Goal: Complete application form: Complete application form

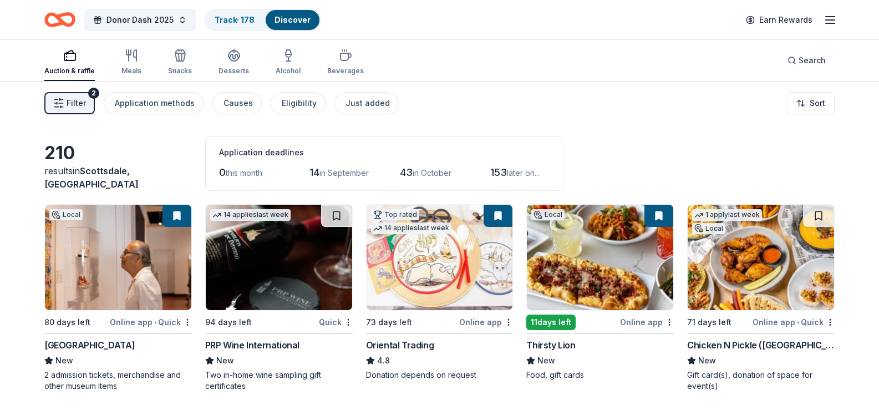
click at [70, 99] on span "Filter" at bounding box center [76, 102] width 19 height 13
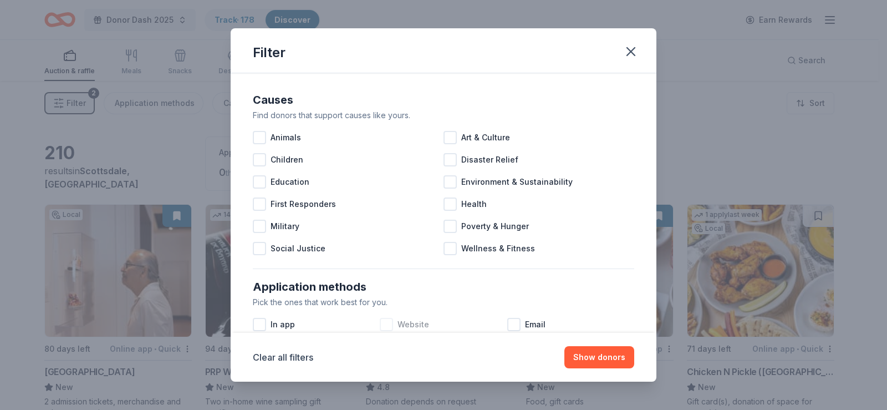
drag, startPoint x: 385, startPoint y: 321, endPoint x: 407, endPoint y: 325, distance: 22.6
click at [385, 321] on div at bounding box center [386, 324] width 13 height 13
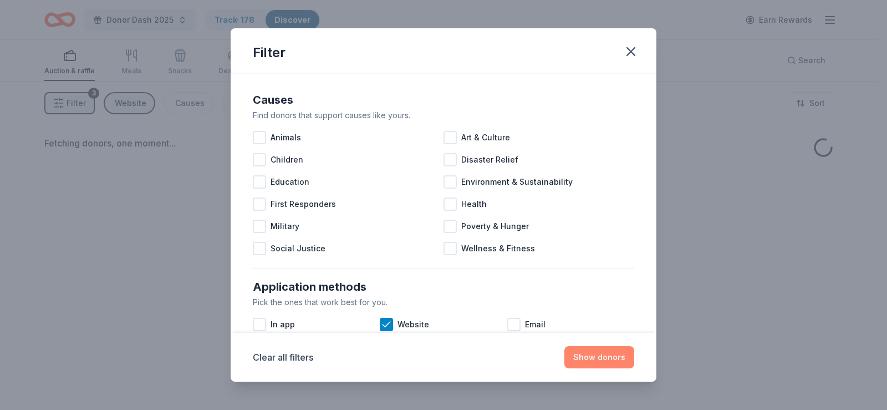
click at [604, 360] on button "Show donors" at bounding box center [599, 357] width 70 height 22
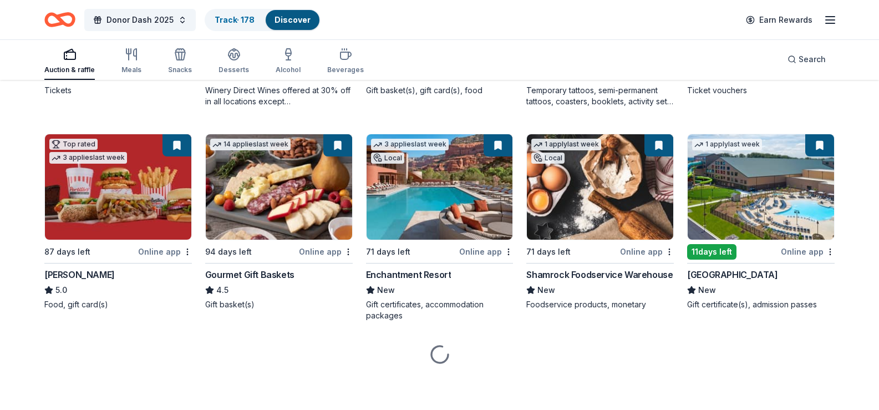
scroll to position [1219, 0]
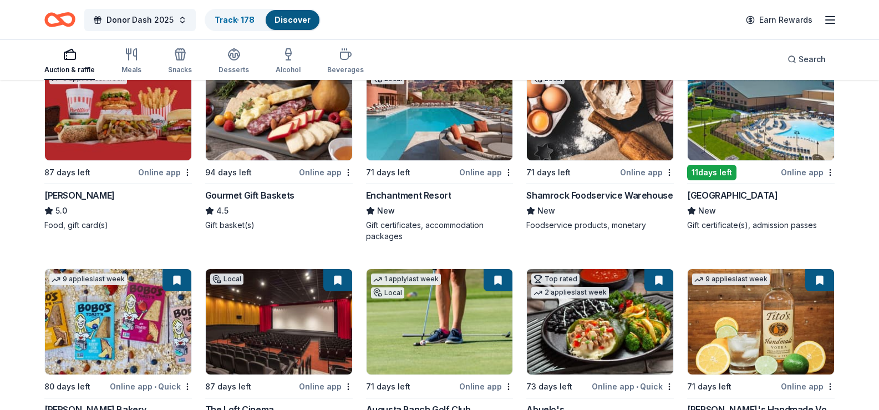
click at [772, 160] on img at bounding box center [760, 107] width 146 height 105
click at [128, 22] on span "Donor Dash 2025" at bounding box center [139, 19] width 67 height 13
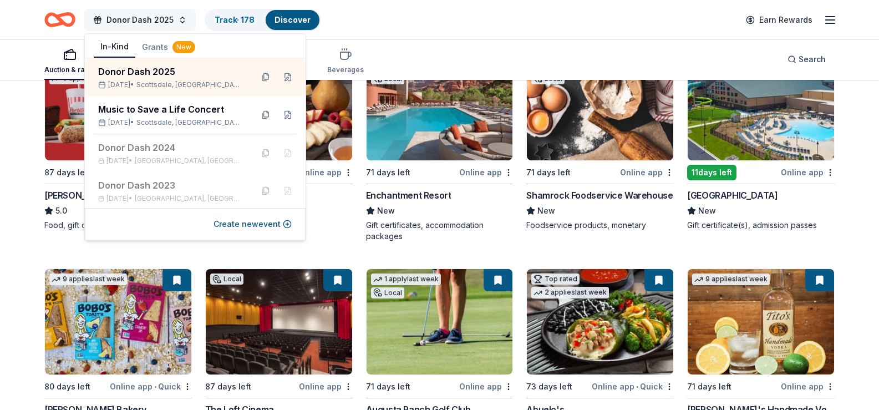
click at [128, 22] on span "Donor Dash 2025" at bounding box center [139, 19] width 67 height 13
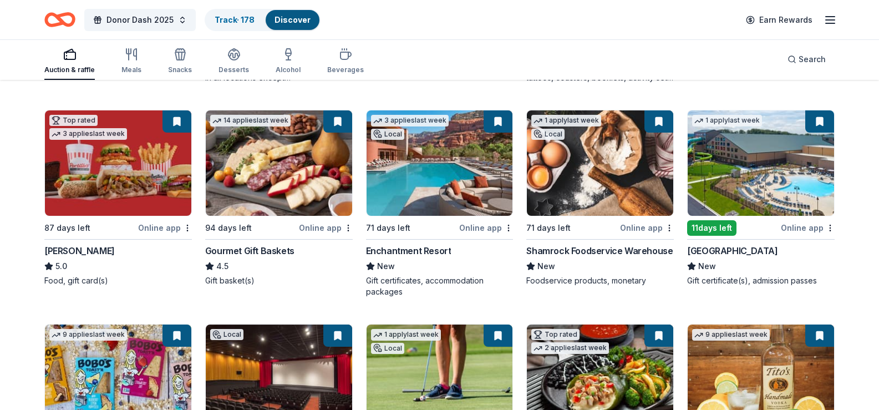
scroll to position [998, 0]
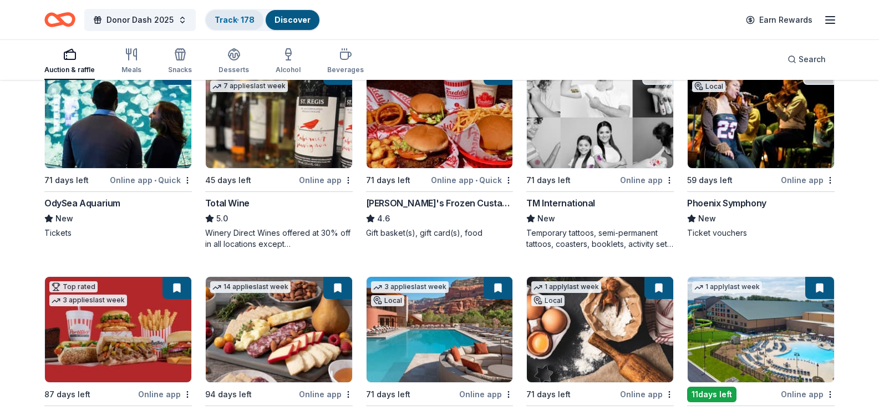
click at [221, 19] on link "Track · 178" at bounding box center [235, 19] width 40 height 9
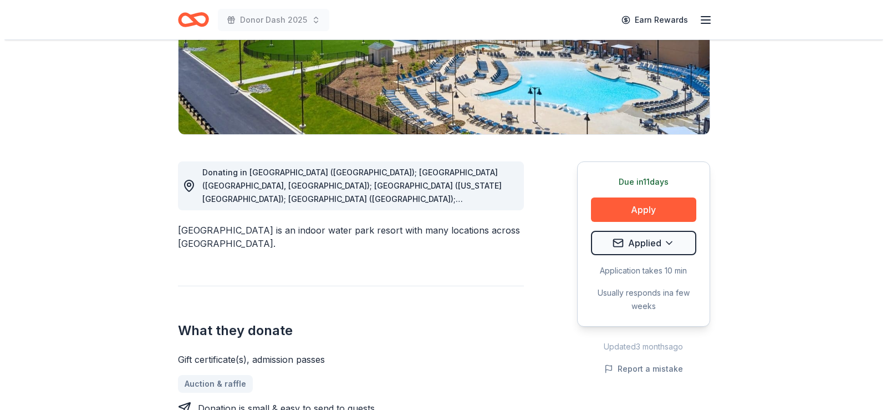
scroll to position [222, 0]
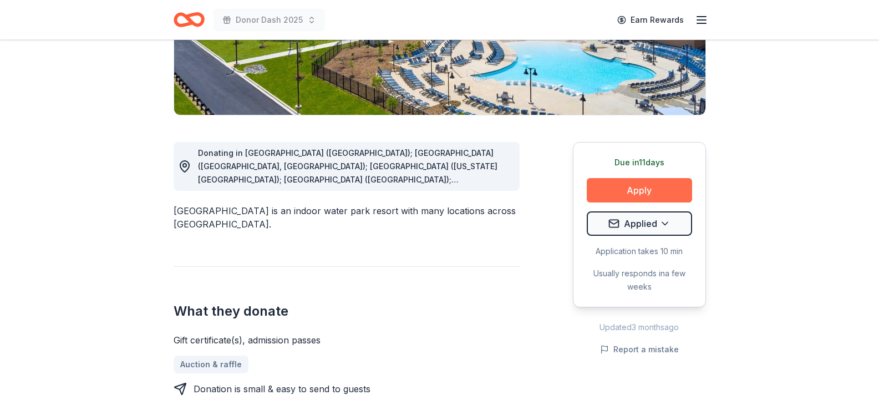
click at [626, 188] on button "Apply" at bounding box center [638, 190] width 105 height 24
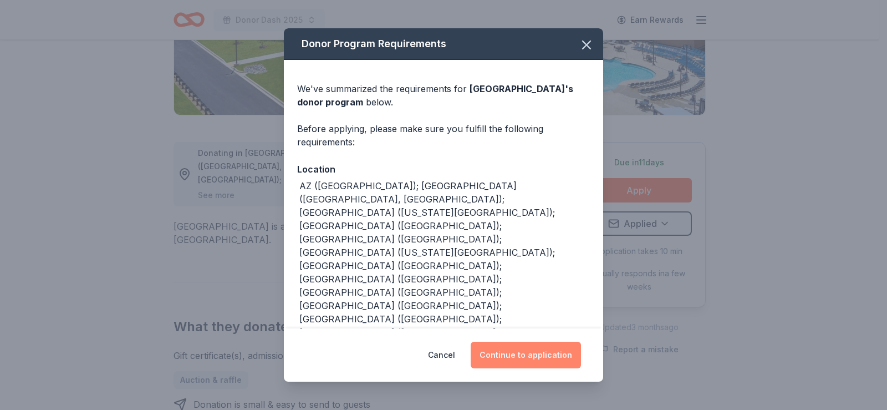
click at [523, 353] on button "Continue to application" at bounding box center [526, 354] width 110 height 27
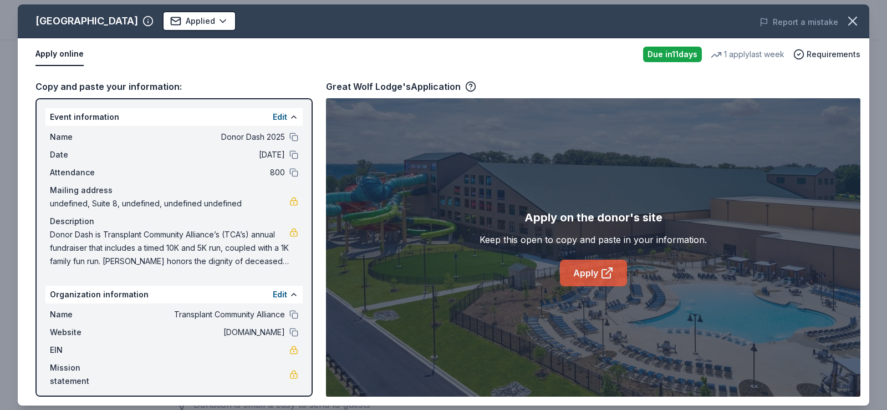
click at [584, 272] on link "Apply" at bounding box center [593, 272] width 67 height 27
click at [205, 22] on html "Donor Dash 2025 Earn Rewards Due in 11 days Share Great Wolf Lodge New • 2 revi…" at bounding box center [443, 205] width 887 height 410
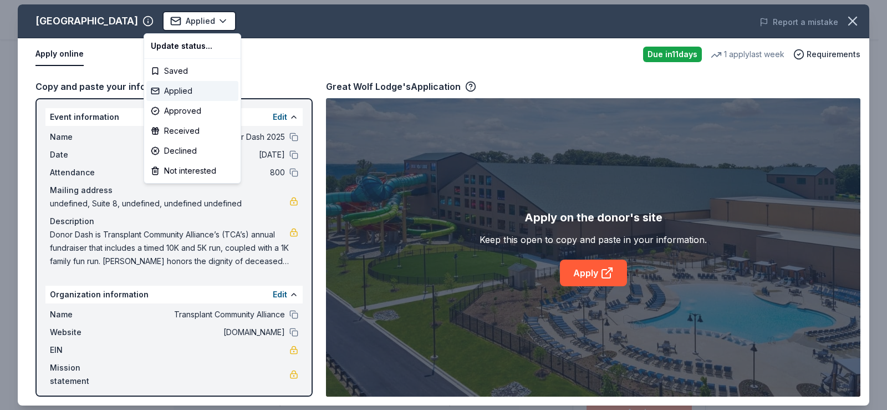
click at [180, 89] on div "Applied" at bounding box center [192, 91] width 92 height 20
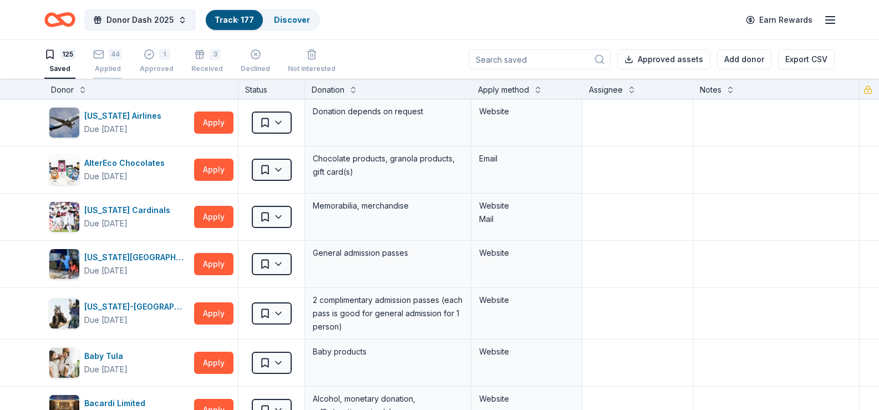
click at [113, 64] on div "Applied" at bounding box center [107, 68] width 29 height 9
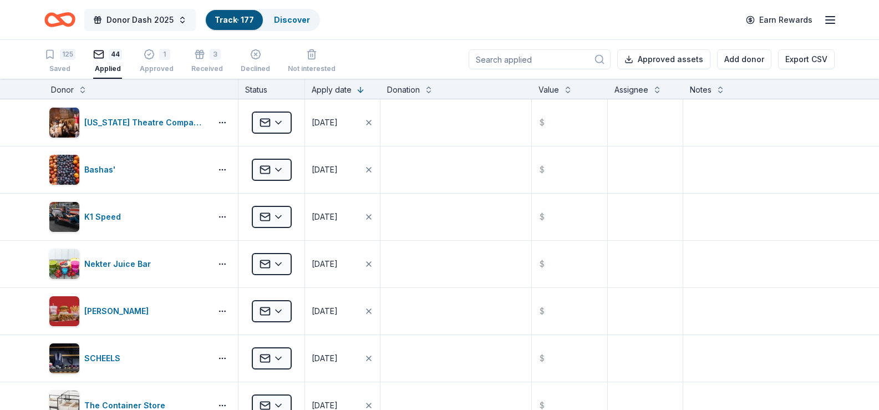
click at [121, 22] on span "Donor Dash 2025" at bounding box center [139, 19] width 67 height 13
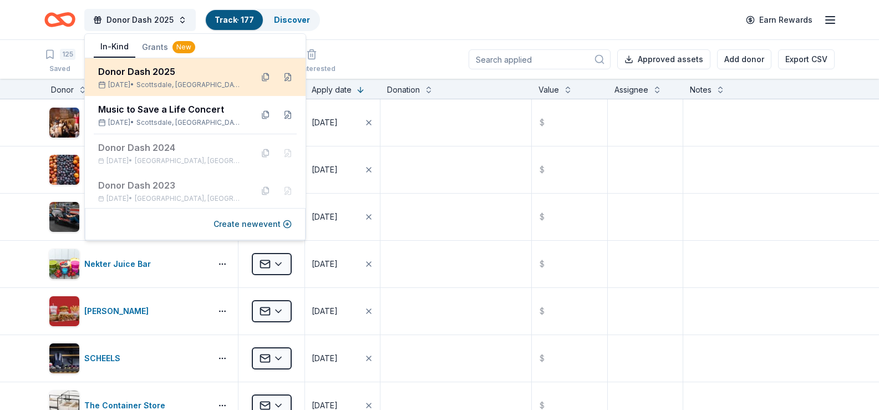
click at [136, 69] on div "Donor Dash 2025" at bounding box center [170, 71] width 145 height 13
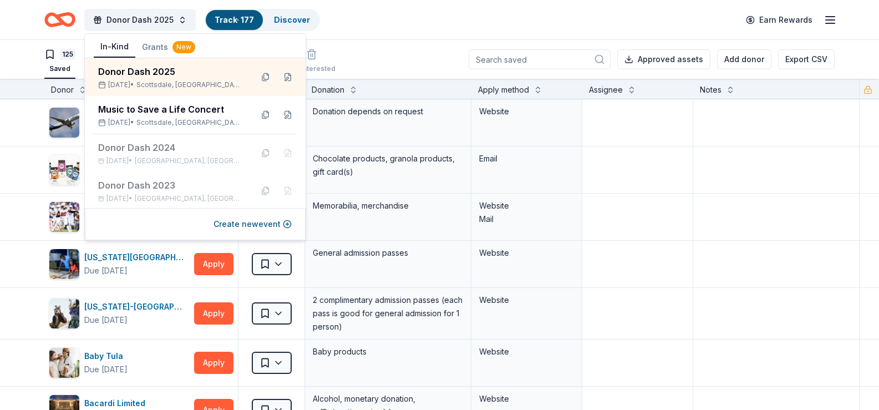
click at [417, 17] on div "Donor Dash 2025 Track · 177 Discover Earn Rewards" at bounding box center [439, 20] width 790 height 26
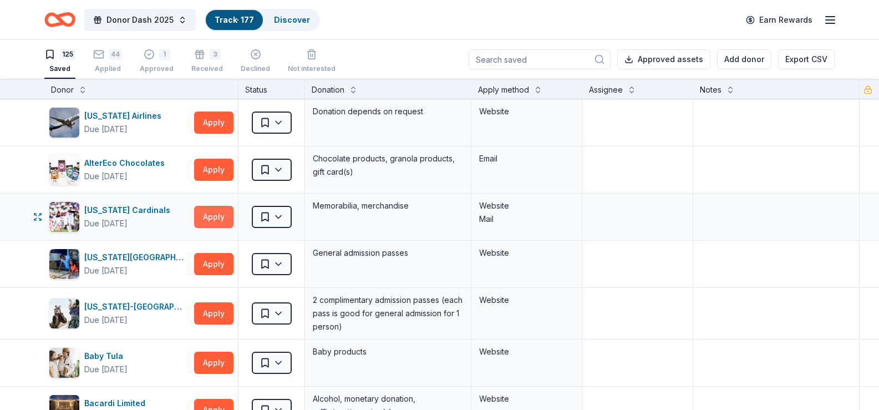
click at [216, 215] on button "Apply" at bounding box center [213, 217] width 39 height 22
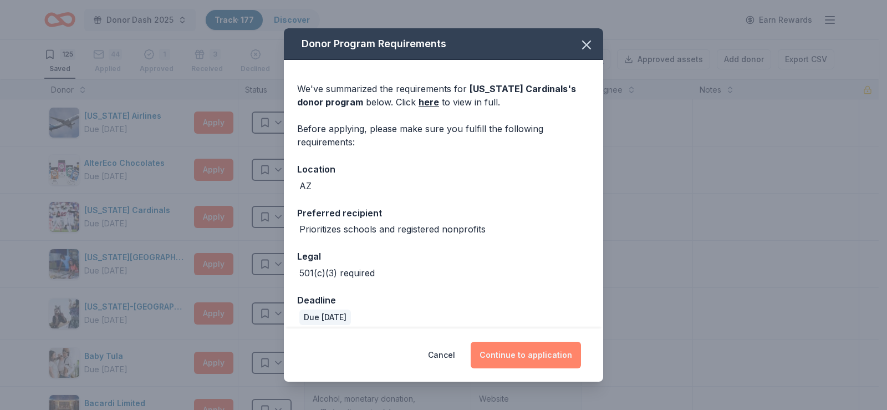
click at [529, 354] on button "Continue to application" at bounding box center [526, 354] width 110 height 27
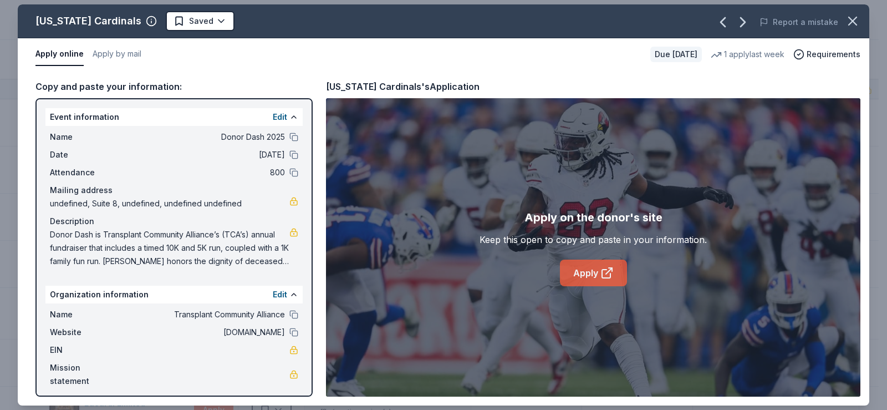
click at [583, 271] on link "Apply" at bounding box center [593, 272] width 67 height 27
click at [857, 22] on icon "button" at bounding box center [853, 21] width 16 height 16
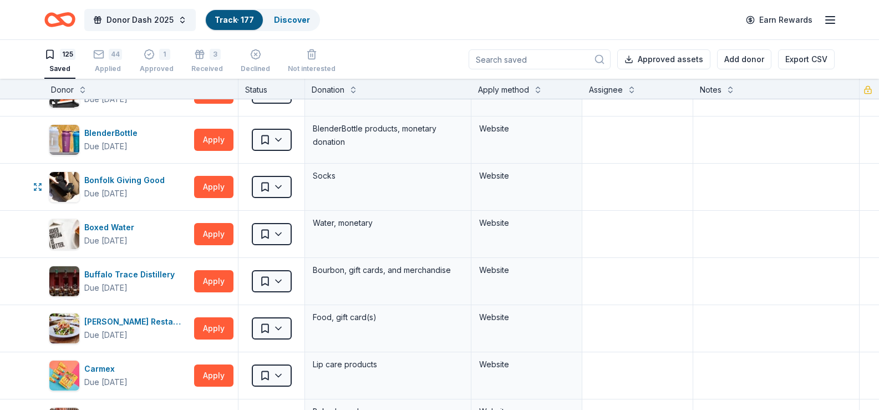
scroll to position [610, 0]
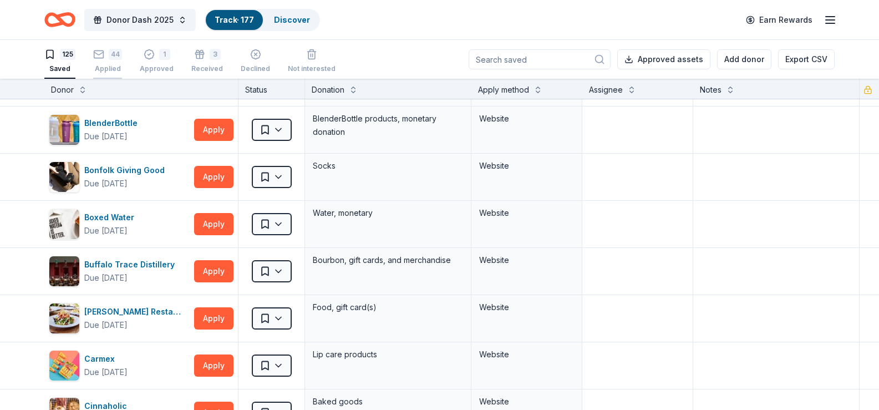
click at [108, 58] on div "44" at bounding box center [107, 54] width 29 height 11
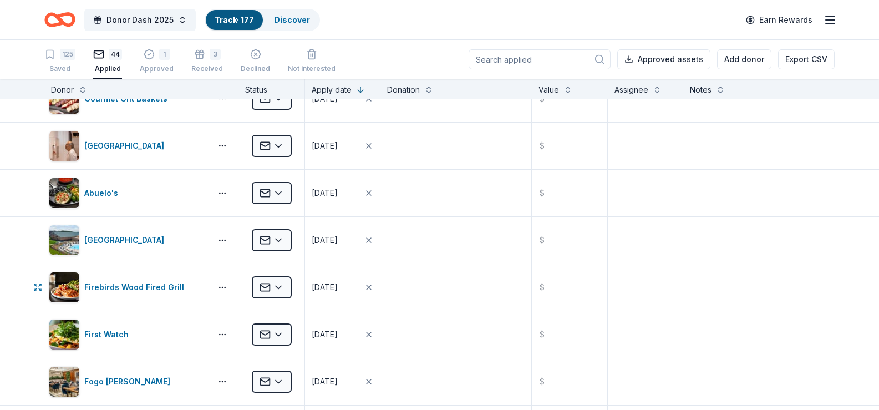
scroll to position [1607, 0]
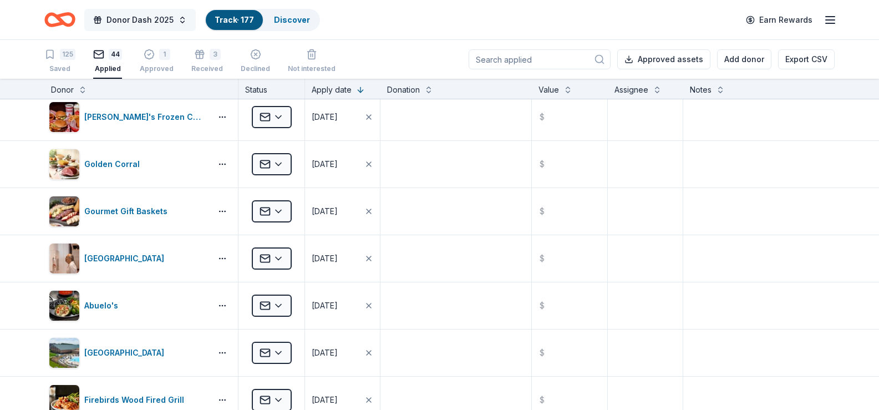
click at [141, 18] on span "Donor Dash 2025" at bounding box center [139, 19] width 67 height 13
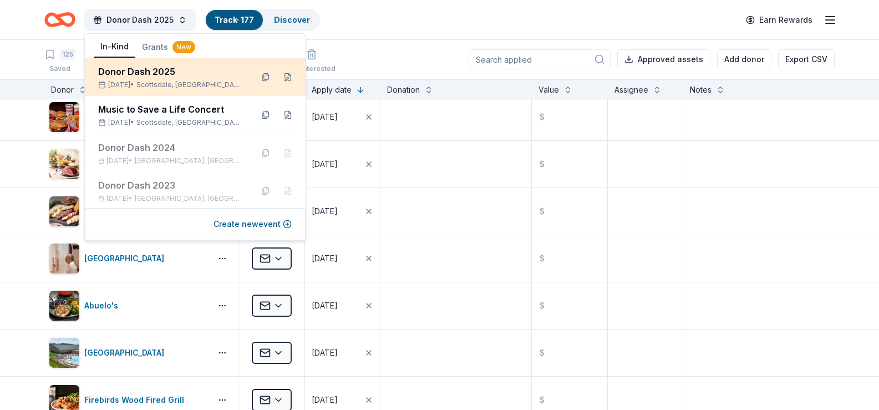
click at [139, 72] on div "Donor Dash 2025" at bounding box center [170, 71] width 145 height 13
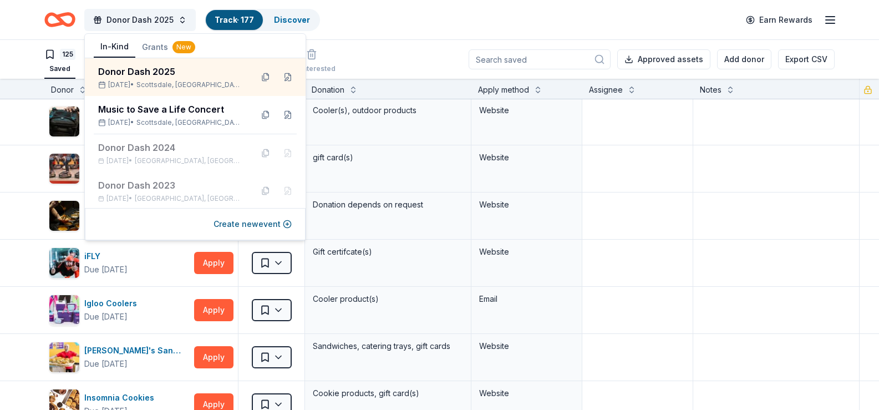
click at [402, 22] on div "Donor Dash 2025 Track · 177 Discover Earn Rewards" at bounding box center [439, 20] width 790 height 26
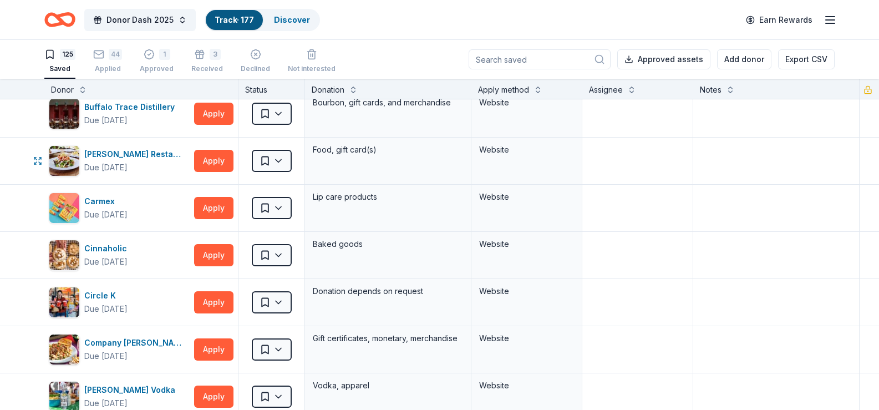
scroll to position [776, 0]
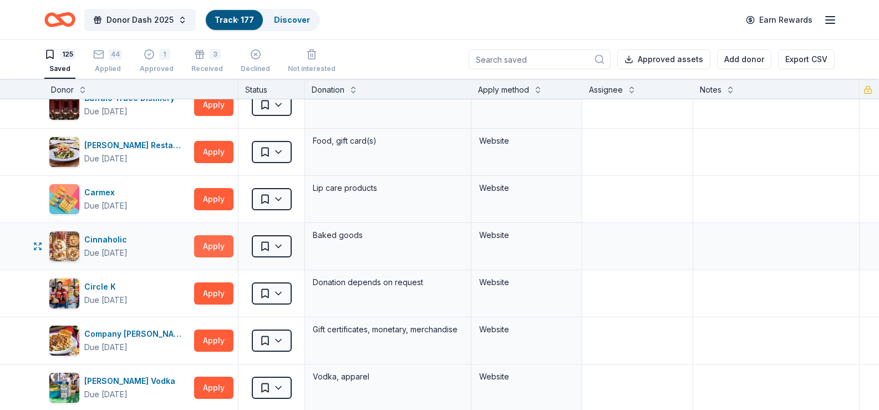
click at [214, 245] on button "Apply" at bounding box center [213, 246] width 39 height 22
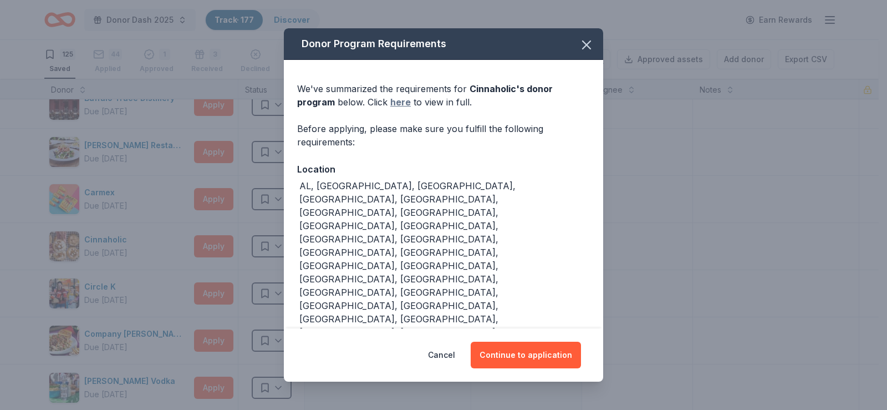
click at [390, 109] on link "here" at bounding box center [400, 101] width 21 height 13
click at [519, 341] on button "Continue to application" at bounding box center [526, 354] width 110 height 27
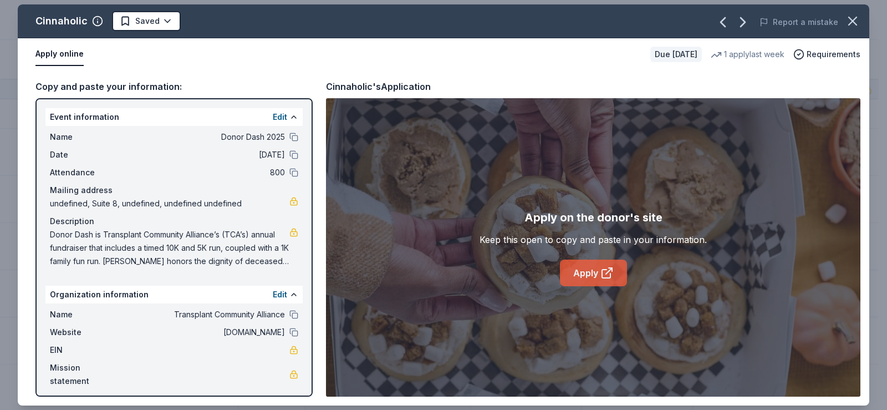
click at [583, 271] on link "Apply" at bounding box center [593, 272] width 67 height 27
click at [583, 276] on link "Apply" at bounding box center [593, 272] width 67 height 27
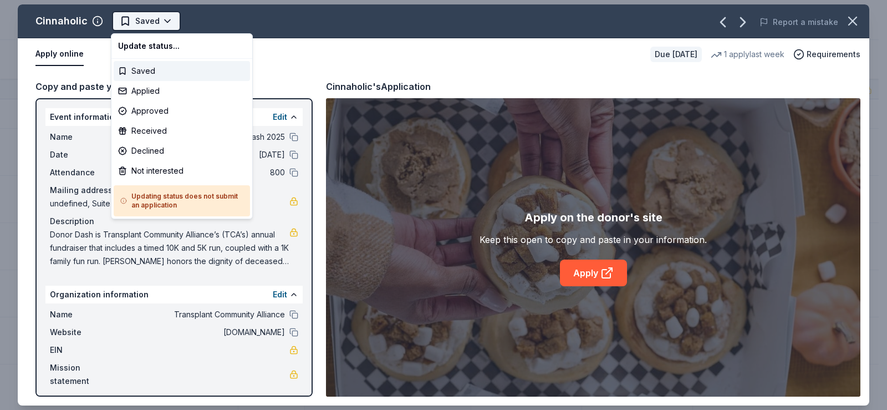
click at [166, 24] on html "Donor Dash 2025 Track · 177 Discover Earn Rewards 125 Saved 44 Applied 1 Approv…" at bounding box center [443, 205] width 887 height 410
click at [146, 89] on div "Applied" at bounding box center [182, 91] width 136 height 20
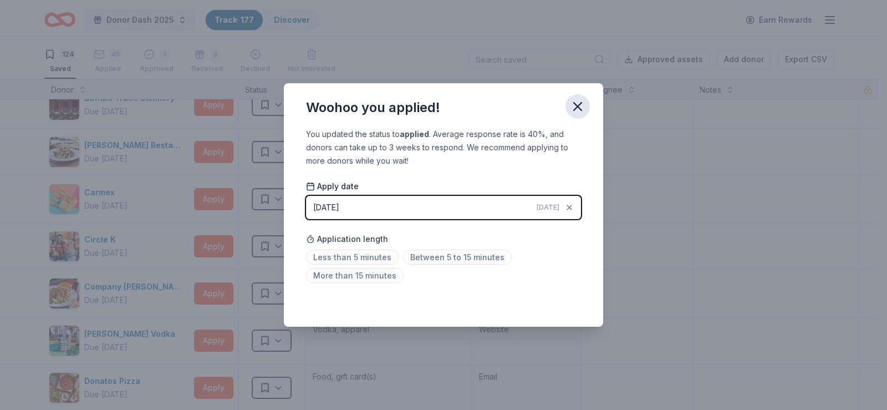
click at [578, 106] on icon "button" at bounding box center [578, 107] width 8 height 8
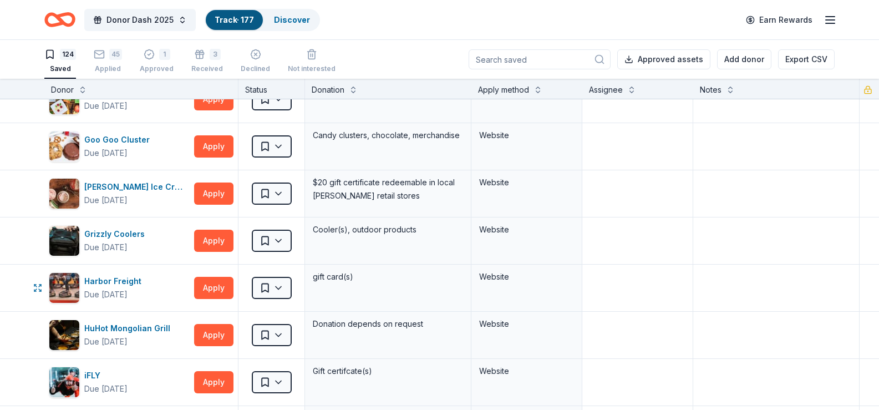
scroll to position [1497, 0]
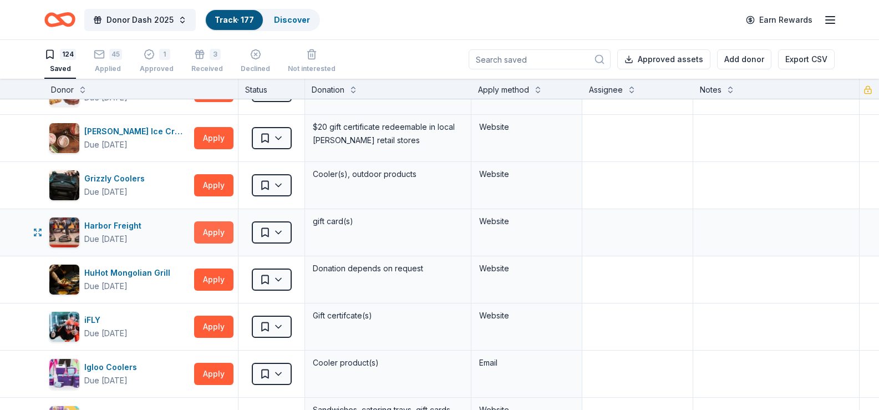
click at [212, 231] on button "Apply" at bounding box center [213, 232] width 39 height 22
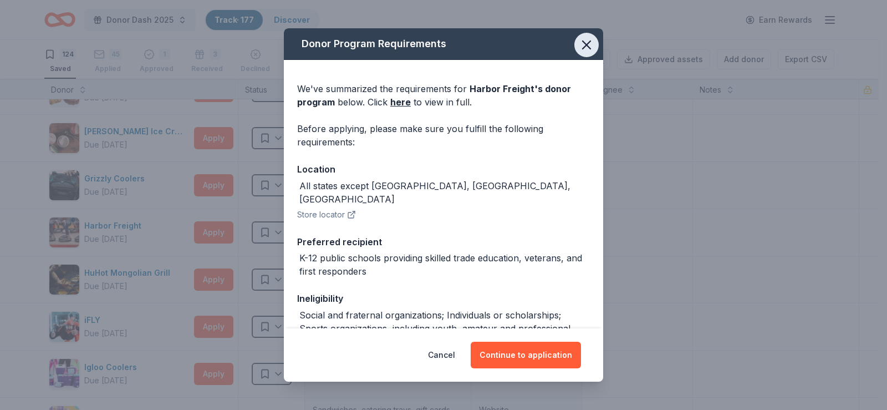
click at [579, 40] on icon "button" at bounding box center [587, 45] width 16 height 16
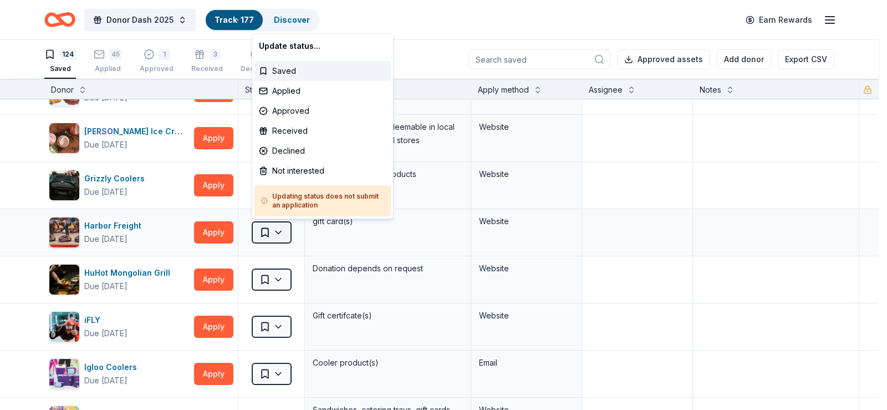
click at [281, 233] on html "Donor Dash 2025 Track · 177 Discover Earn Rewards 124 Saved 45 Applied 1 Approv…" at bounding box center [443, 205] width 887 height 410
click at [308, 169] on div "Not interested" at bounding box center [322, 171] width 136 height 20
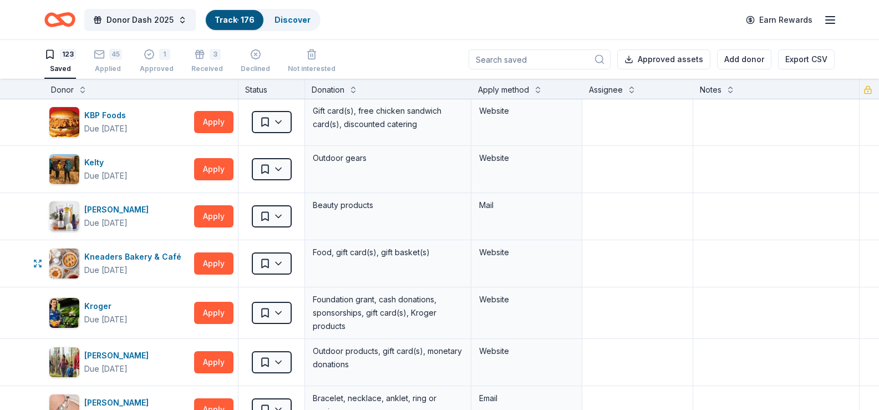
scroll to position [2106, 0]
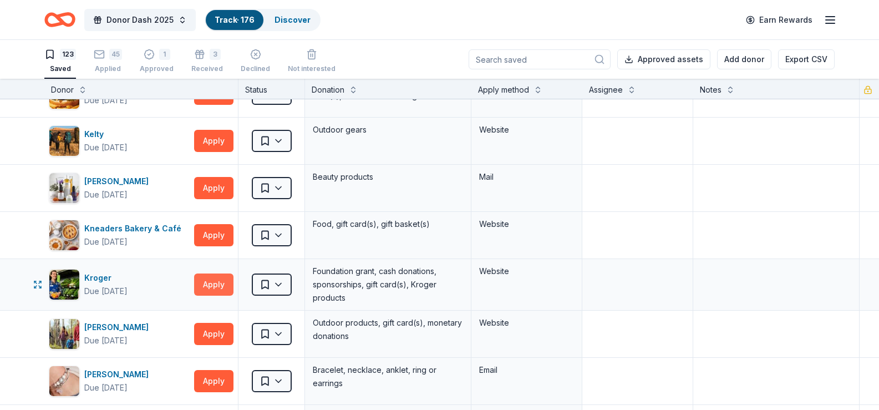
click at [215, 278] on button "Apply" at bounding box center [213, 284] width 39 height 22
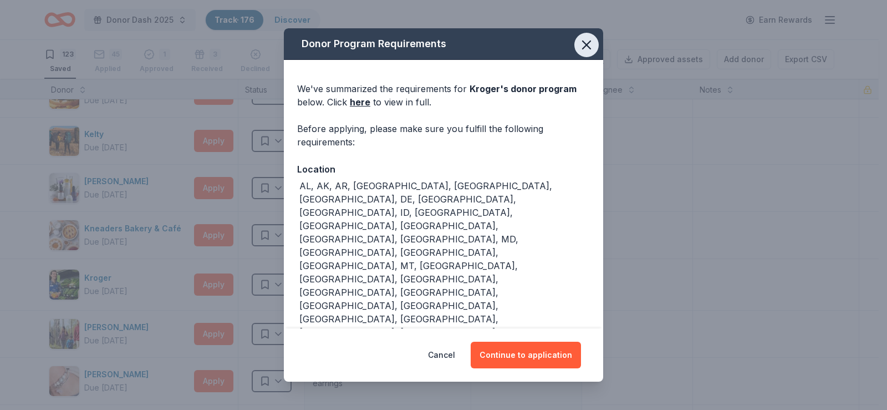
click at [579, 46] on icon "button" at bounding box center [587, 45] width 16 height 16
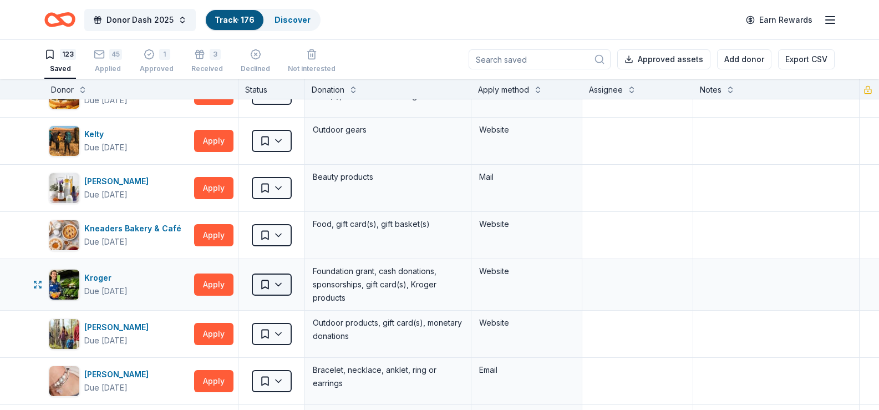
click at [280, 286] on html "Donor Dash 2025 Track · 176 Discover Earn Rewards 123 Saved 45 Applied 1 Approv…" at bounding box center [439, 205] width 879 height 410
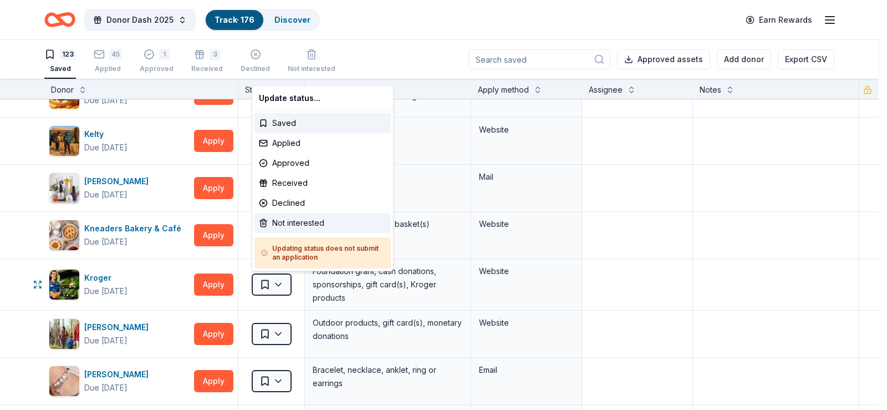
click at [309, 222] on div "Not interested" at bounding box center [322, 223] width 136 height 20
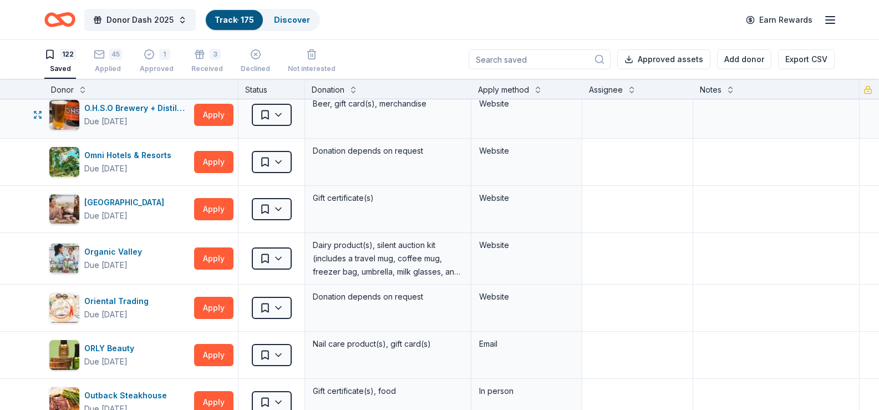
scroll to position [2938, 0]
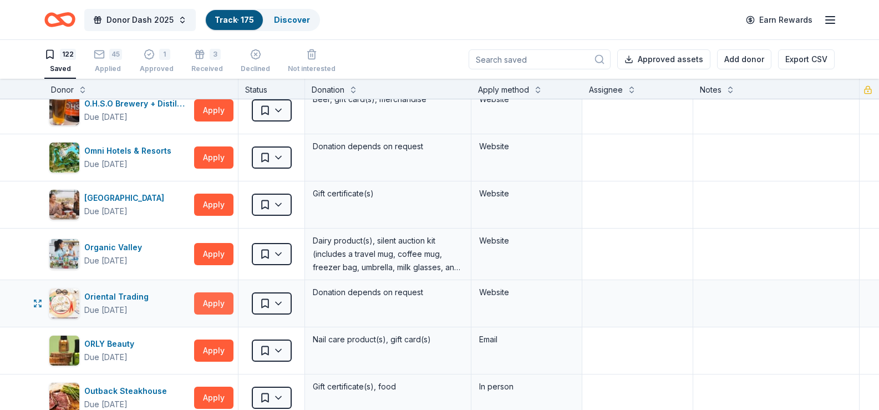
click at [218, 303] on button "Apply" at bounding box center [213, 303] width 39 height 22
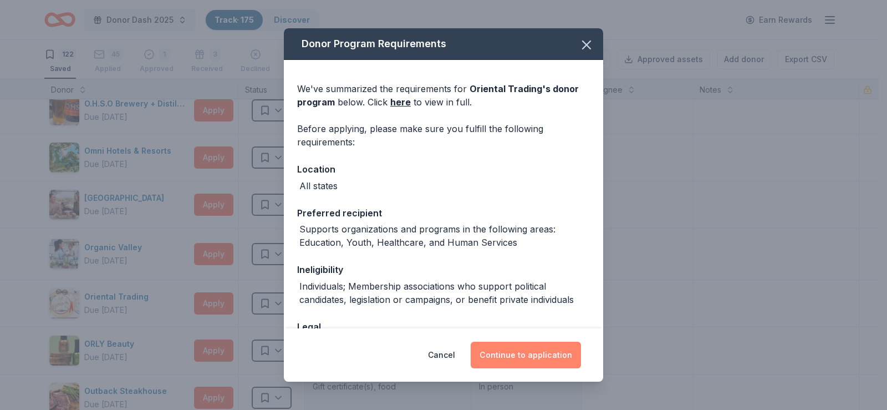
click at [517, 353] on button "Continue to application" at bounding box center [526, 354] width 110 height 27
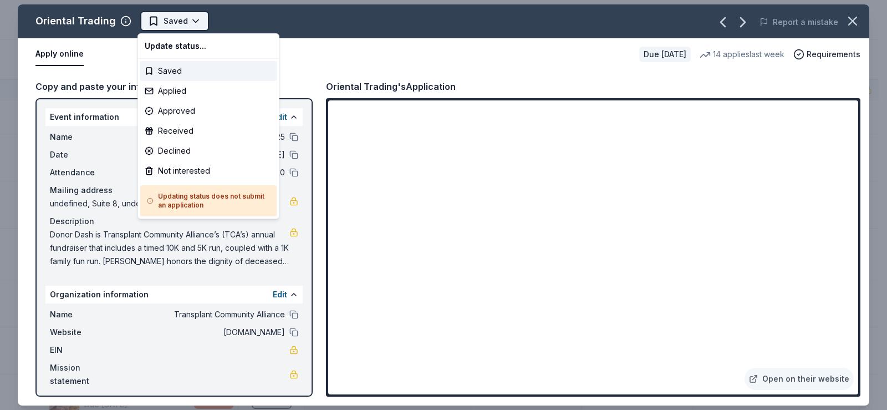
click at [193, 21] on html "Donor Dash 2025 Track · 175 Discover Earn Rewards 122 Saved 45 Applied 1 Approv…" at bounding box center [443, 205] width 887 height 410
click at [182, 93] on div "Applied" at bounding box center [208, 91] width 136 height 20
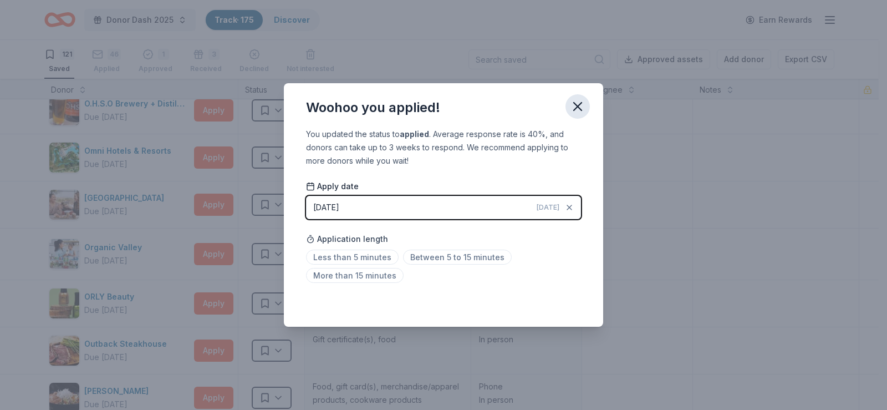
click at [578, 105] on icon "button" at bounding box center [578, 107] width 8 height 8
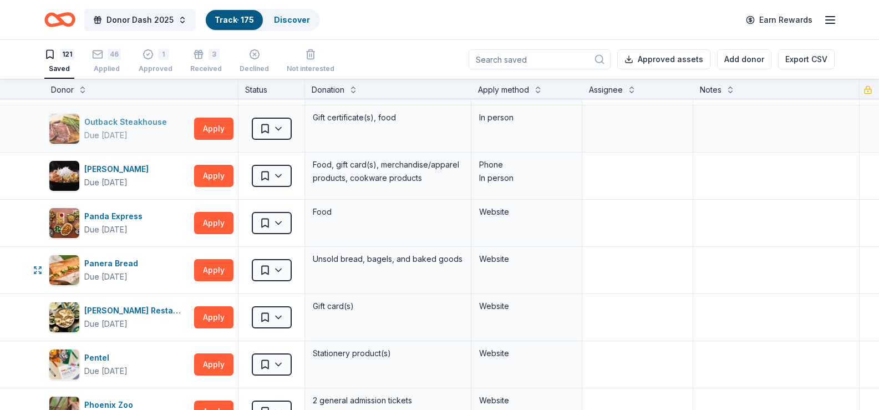
scroll to position [3270, 0]
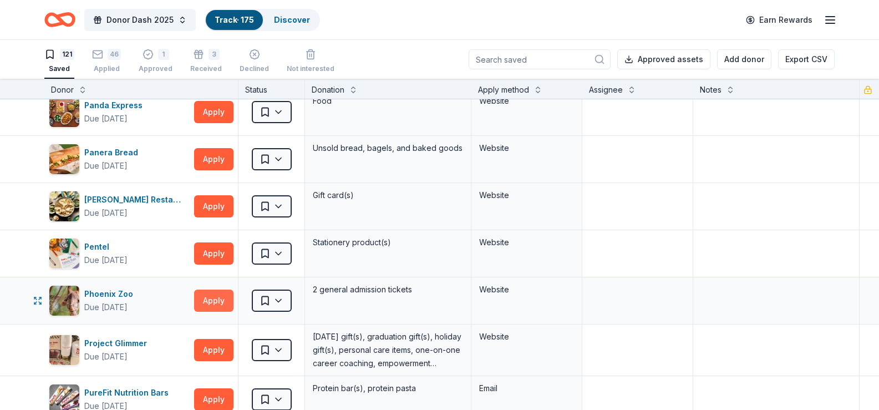
click at [215, 300] on button "Apply" at bounding box center [213, 300] width 39 height 22
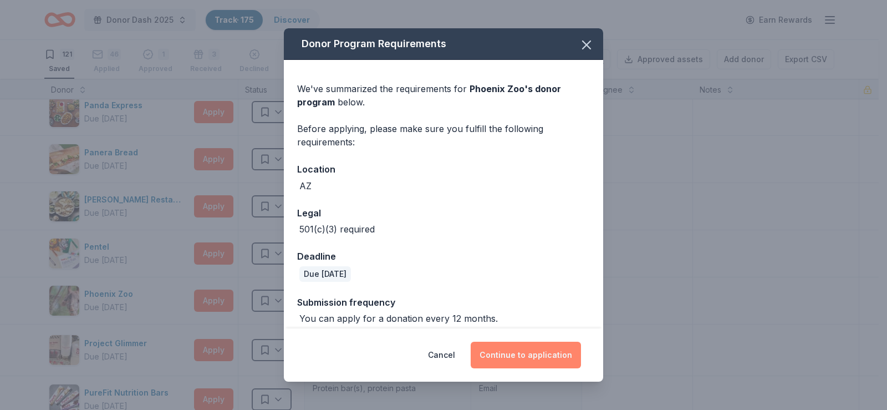
click at [520, 356] on button "Continue to application" at bounding box center [526, 354] width 110 height 27
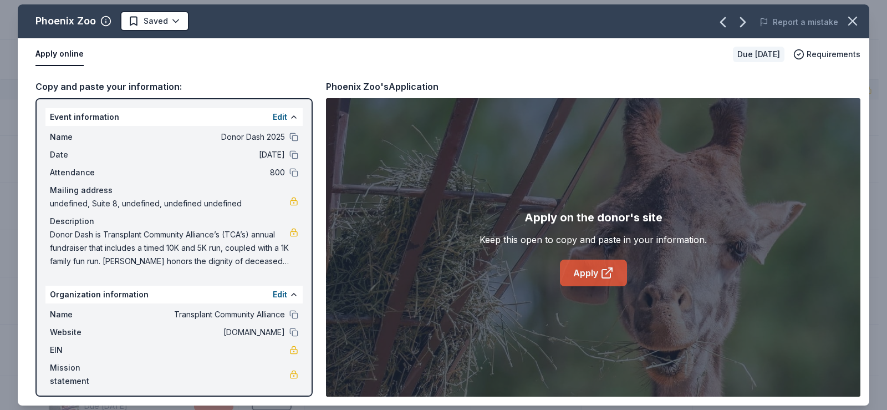
click at [593, 275] on link "Apply" at bounding box center [593, 272] width 67 height 27
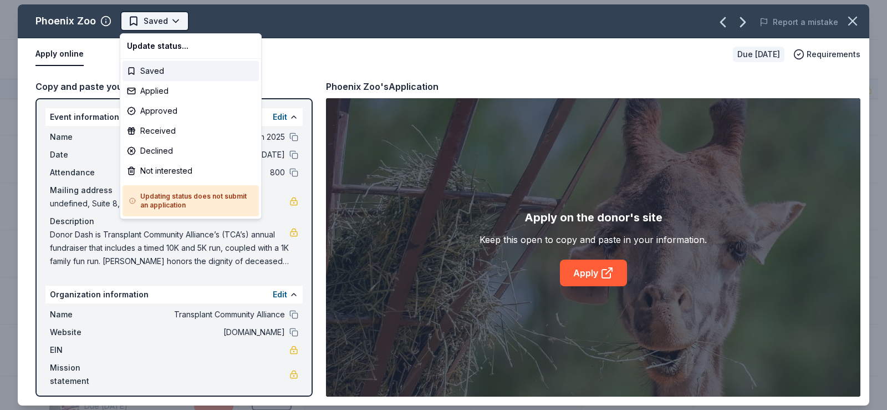
click at [175, 18] on html "Donor Dash 2025 Track · 175 Discover Earn Rewards 121 Saved 46 Applied 1 Approv…" at bounding box center [443, 205] width 887 height 410
click at [156, 91] on div "Applied" at bounding box center [190, 91] width 136 height 20
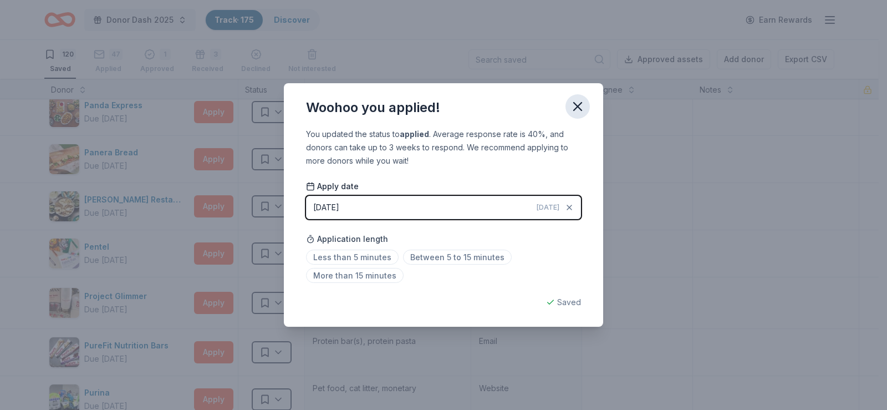
click at [578, 105] on icon "button" at bounding box center [578, 107] width 8 height 8
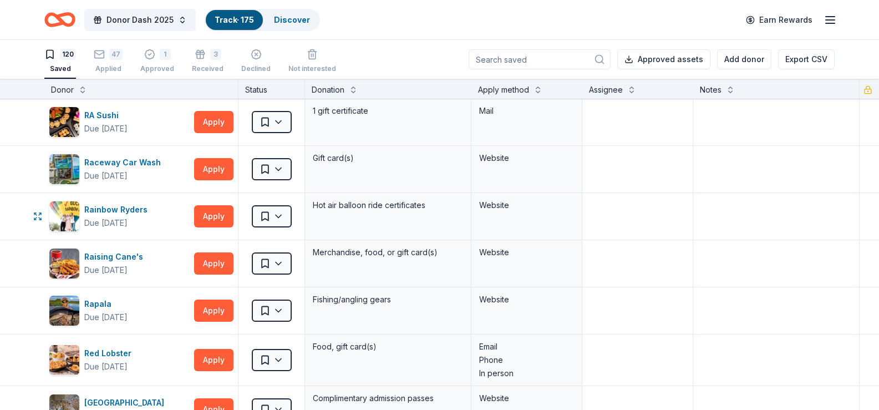
scroll to position [3603, 0]
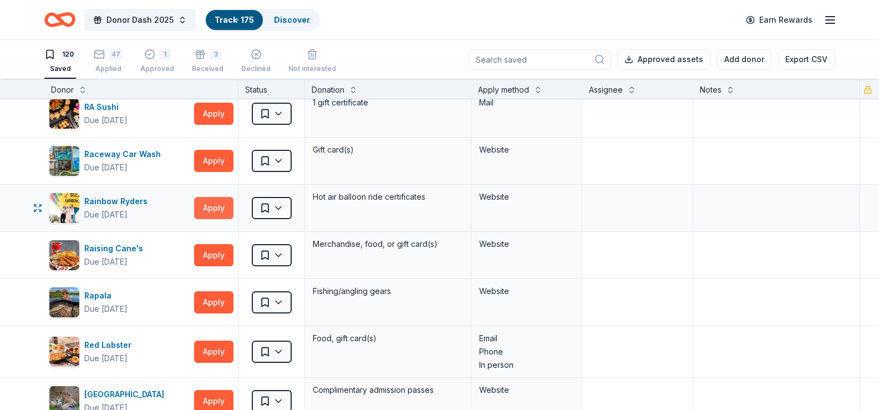
click at [213, 207] on button "Apply" at bounding box center [213, 208] width 39 height 22
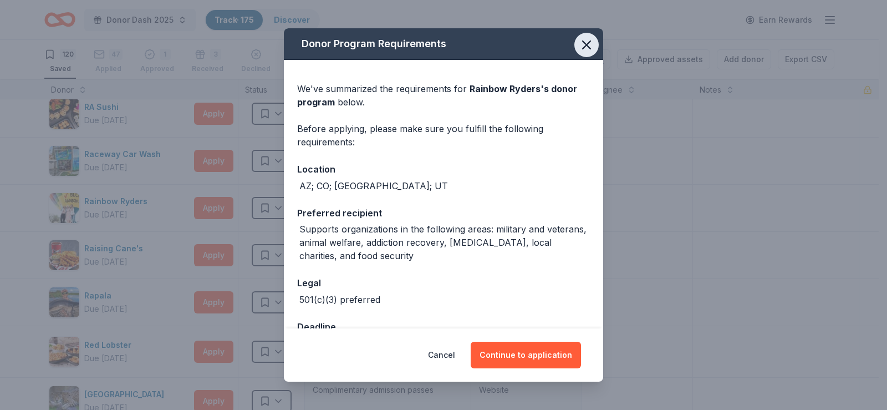
click at [583, 45] on icon "button" at bounding box center [587, 45] width 8 height 8
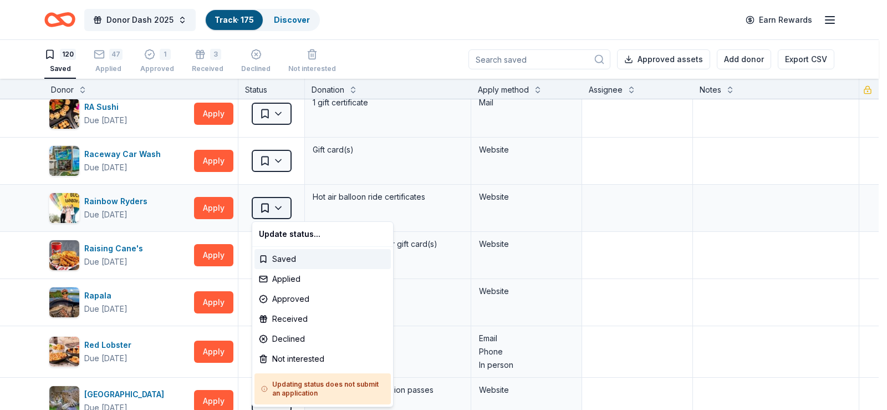
click at [283, 207] on html "Donor Dash 2025 Track · 175 Discover Earn Rewards 120 Saved 47 Applied 1 Approv…" at bounding box center [443, 205] width 887 height 410
click at [305, 359] on div "Not interested" at bounding box center [322, 359] width 136 height 20
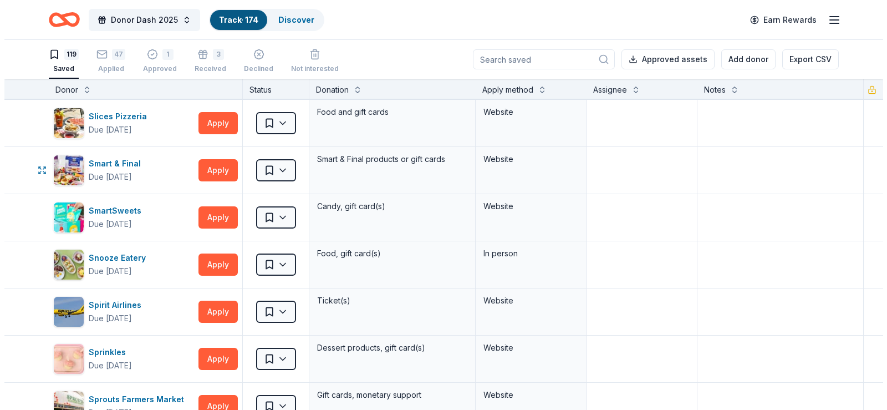
scroll to position [4434, 0]
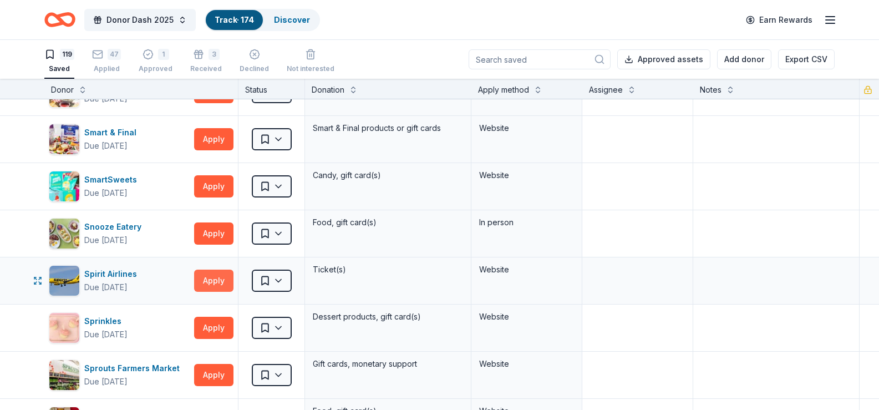
click at [211, 278] on button "Apply" at bounding box center [213, 280] width 39 height 22
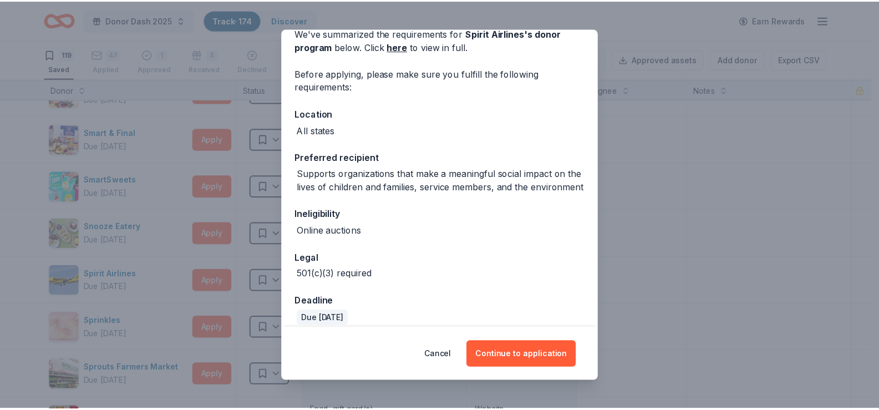
scroll to position [0, 0]
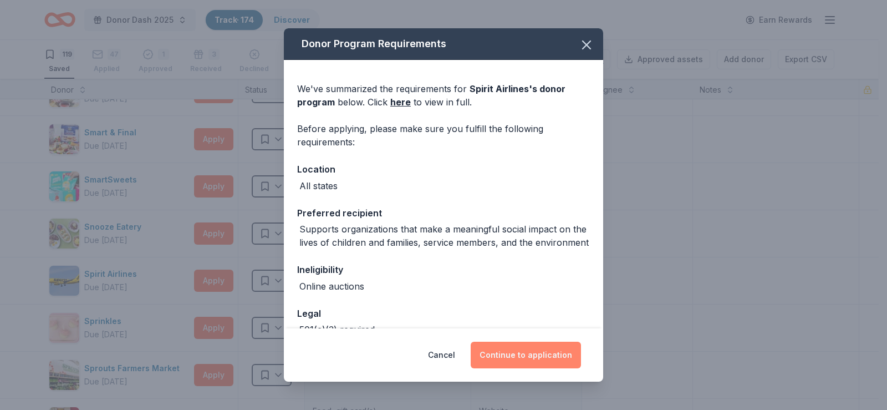
click at [523, 355] on button "Continue to application" at bounding box center [526, 354] width 110 height 27
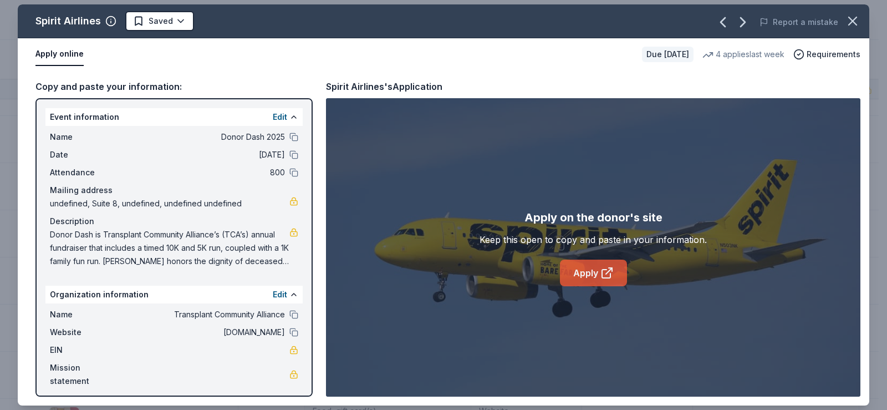
click at [581, 274] on link "Apply" at bounding box center [593, 272] width 67 height 27
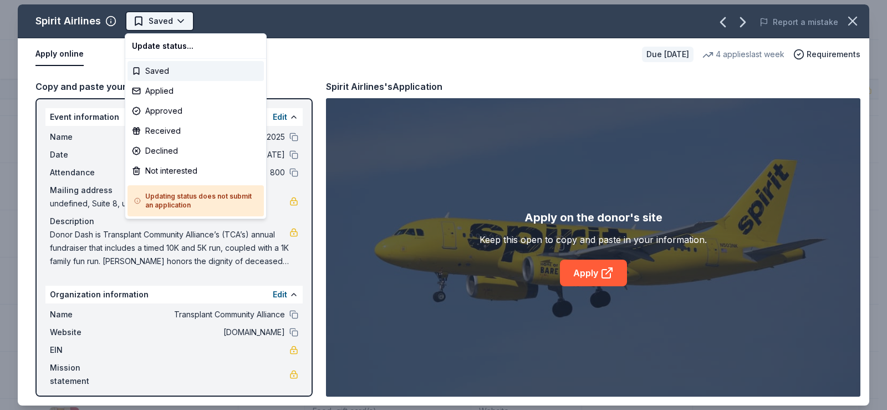
click at [178, 22] on html "Donor Dash 2025 Track · 174 Discover Earn Rewards 119 Saved 47 Applied 1 Approv…" at bounding box center [443, 205] width 887 height 410
click at [156, 92] on div "Applied" at bounding box center [195, 91] width 136 height 20
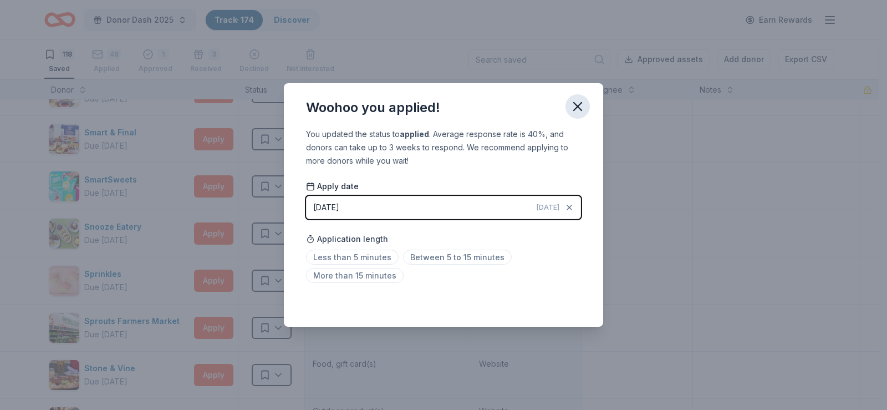
click at [578, 106] on icon "button" at bounding box center [578, 107] width 8 height 8
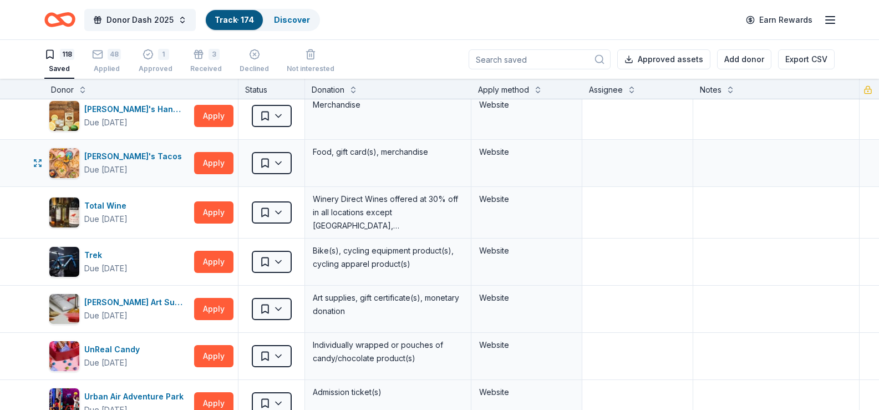
scroll to position [5099, 0]
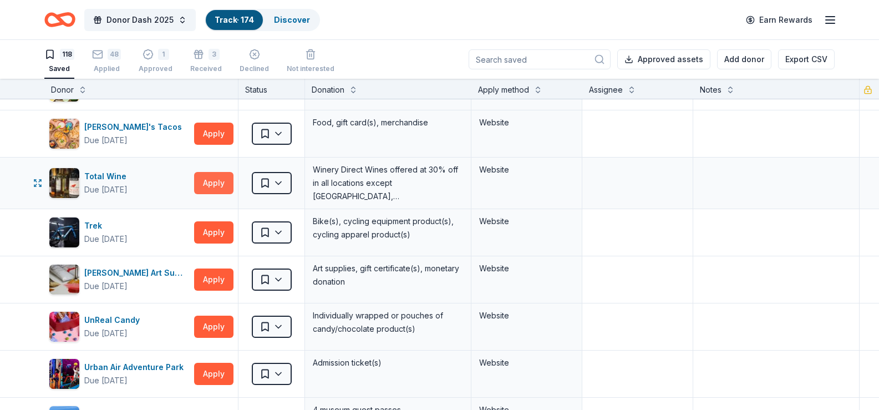
click at [210, 185] on button "Apply" at bounding box center [213, 183] width 39 height 22
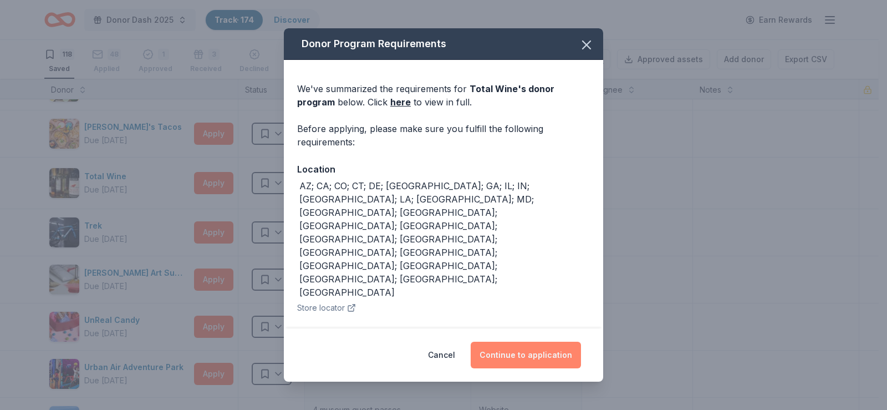
click at [526, 349] on button "Continue to application" at bounding box center [526, 354] width 110 height 27
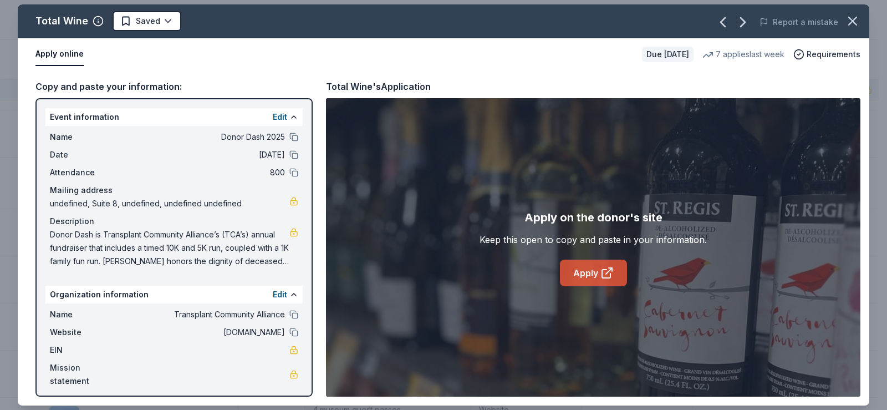
click at [585, 274] on link "Apply" at bounding box center [593, 272] width 67 height 27
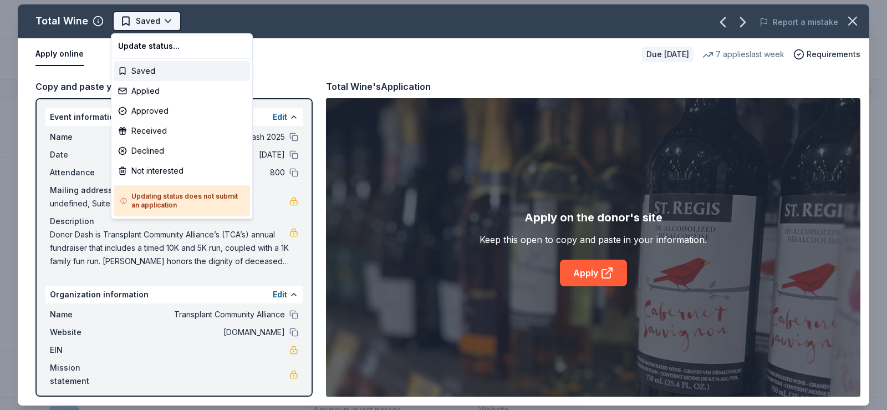
click at [161, 17] on html "Donor Dash 2025 Track · 174 Discover Earn Rewards 118 Saved 48 Applied 1 Approv…" at bounding box center [443, 205] width 887 height 410
click at [146, 92] on div "Applied" at bounding box center [182, 91] width 136 height 20
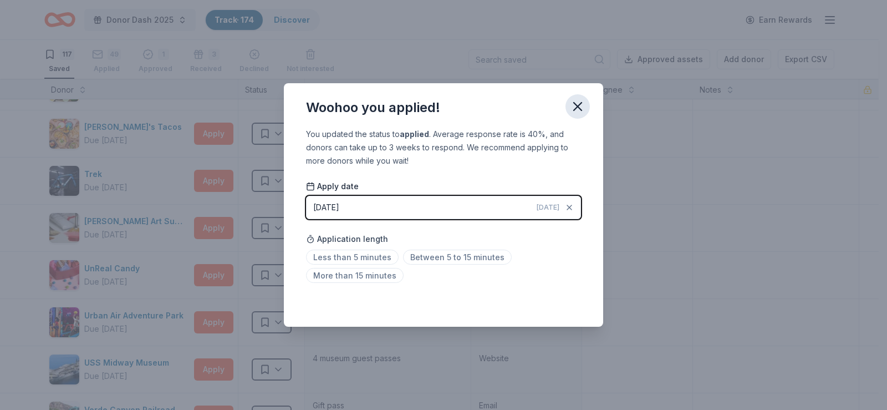
click at [577, 105] on icon "button" at bounding box center [578, 107] width 8 height 8
